Goal: Task Accomplishment & Management: Use online tool/utility

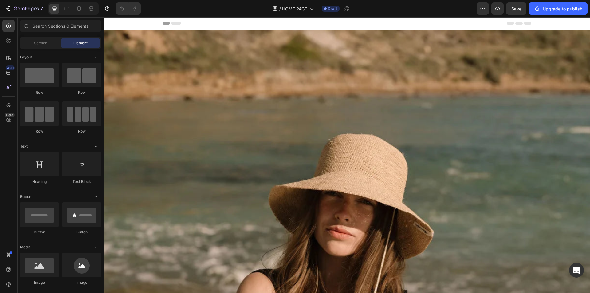
click at [152, 23] on div "Header" at bounding box center [347, 23] width 486 height 13
click at [116, 24] on span "Header" at bounding box center [122, 23] width 14 height 6
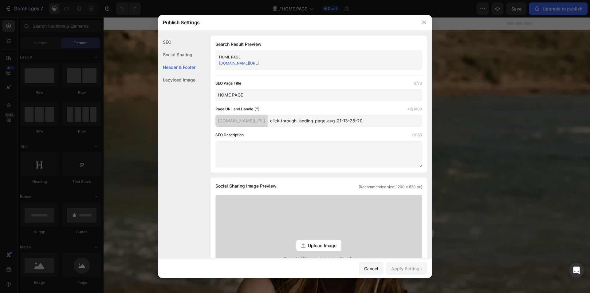
scroll to position [260, 0]
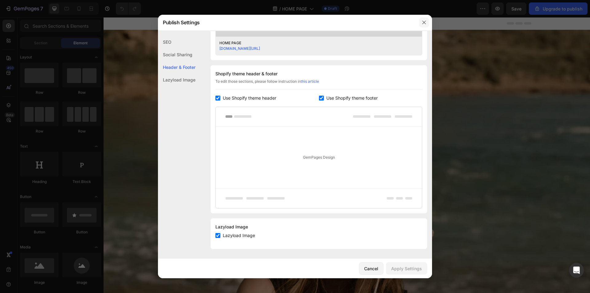
click at [426, 22] on button "button" at bounding box center [424, 23] width 10 height 10
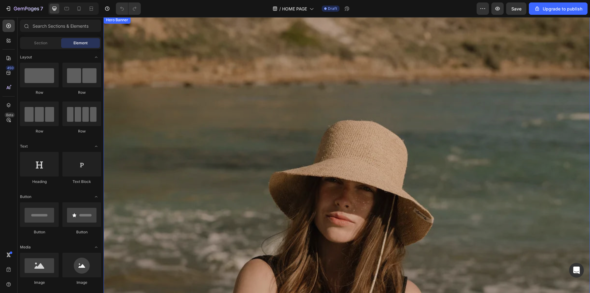
scroll to position [0, 0]
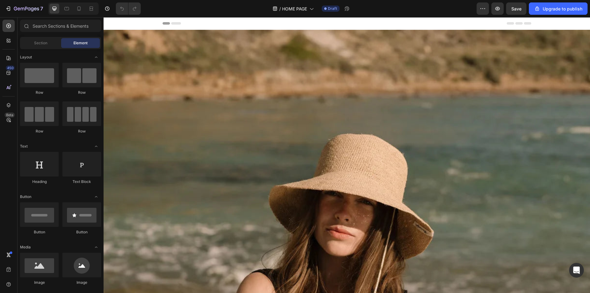
click at [257, 26] on div "Header" at bounding box center [347, 23] width 369 height 12
click at [149, 25] on div "Header" at bounding box center [347, 23] width 486 height 13
click at [520, 4] on button "Save" at bounding box center [516, 8] width 20 height 12
click at [13, 7] on div "7" at bounding box center [24, 8] width 38 height 7
click at [479, 9] on button "button" at bounding box center [483, 8] width 12 height 12
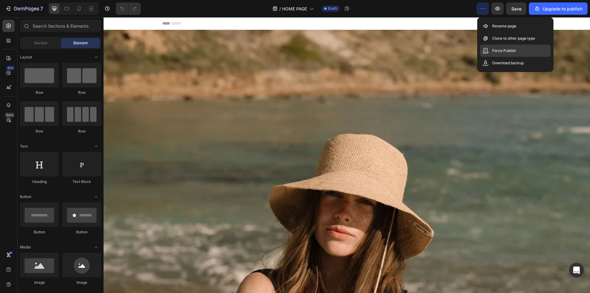
click at [503, 57] on div "Force Publish" at bounding box center [515, 63] width 71 height 12
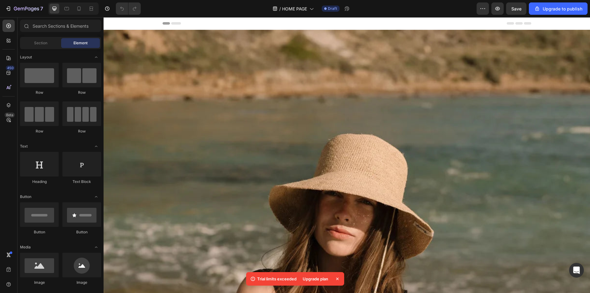
click at [336, 279] on icon at bounding box center [337, 279] width 6 height 6
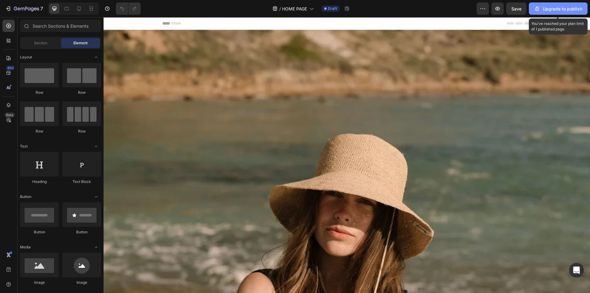
click at [556, 12] on button "Upgrade to publish" at bounding box center [558, 8] width 59 height 12
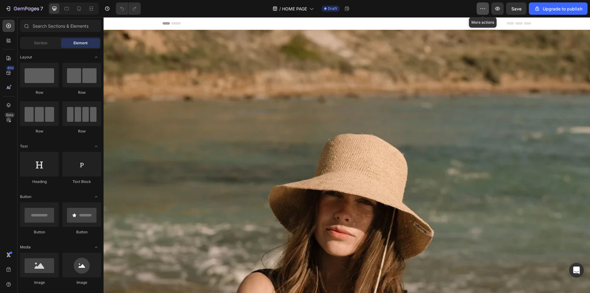
click at [482, 6] on icon "button" at bounding box center [483, 9] width 6 height 6
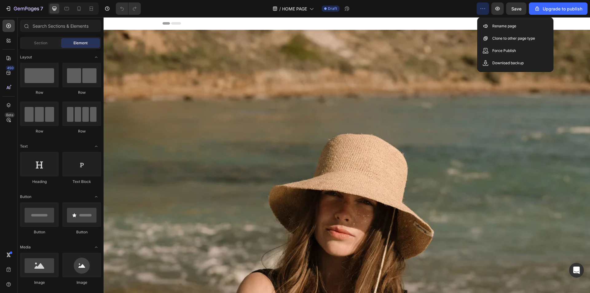
click at [164, 21] on div "Header" at bounding box center [347, 23] width 369 height 12
click at [120, 26] on span "Header" at bounding box center [122, 23] width 14 height 6
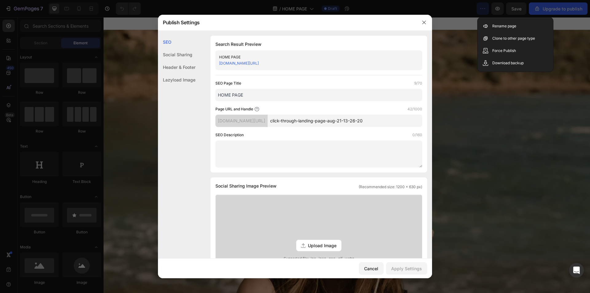
click at [188, 73] on div "Header & Footer" at bounding box center [176, 79] width 37 height 13
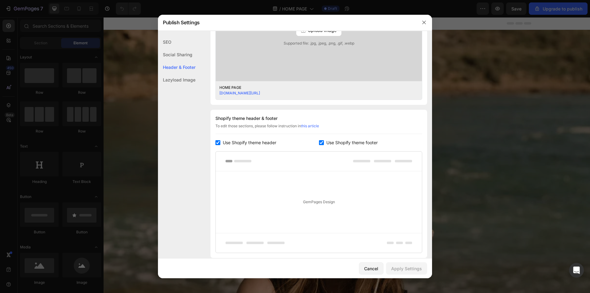
scroll to position [260, 0]
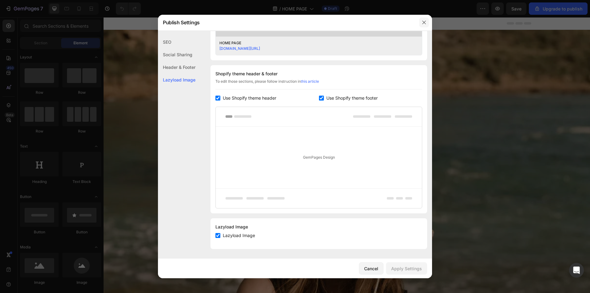
click at [426, 20] on icon "button" at bounding box center [424, 22] width 5 height 5
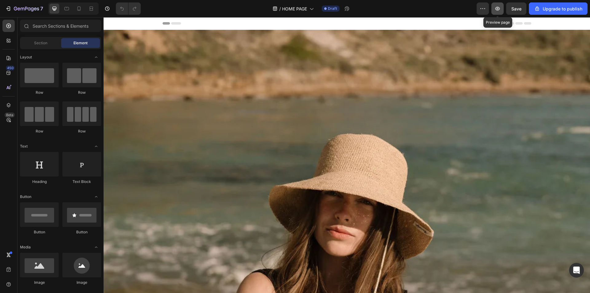
click at [496, 7] on icon "button" at bounding box center [497, 9] width 6 height 6
